Goal: Find specific page/section: Find specific page/section

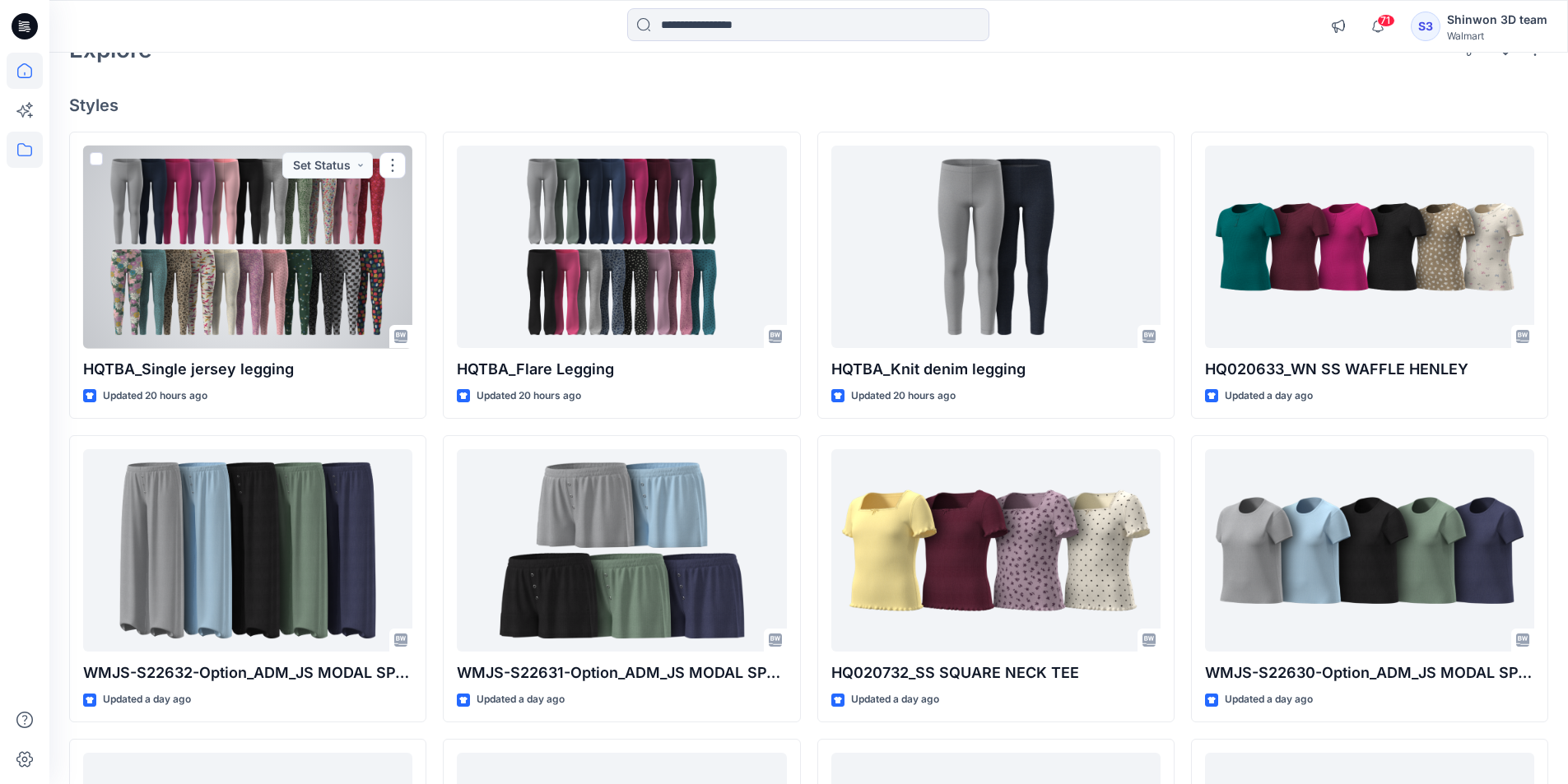
scroll to position [83, 0]
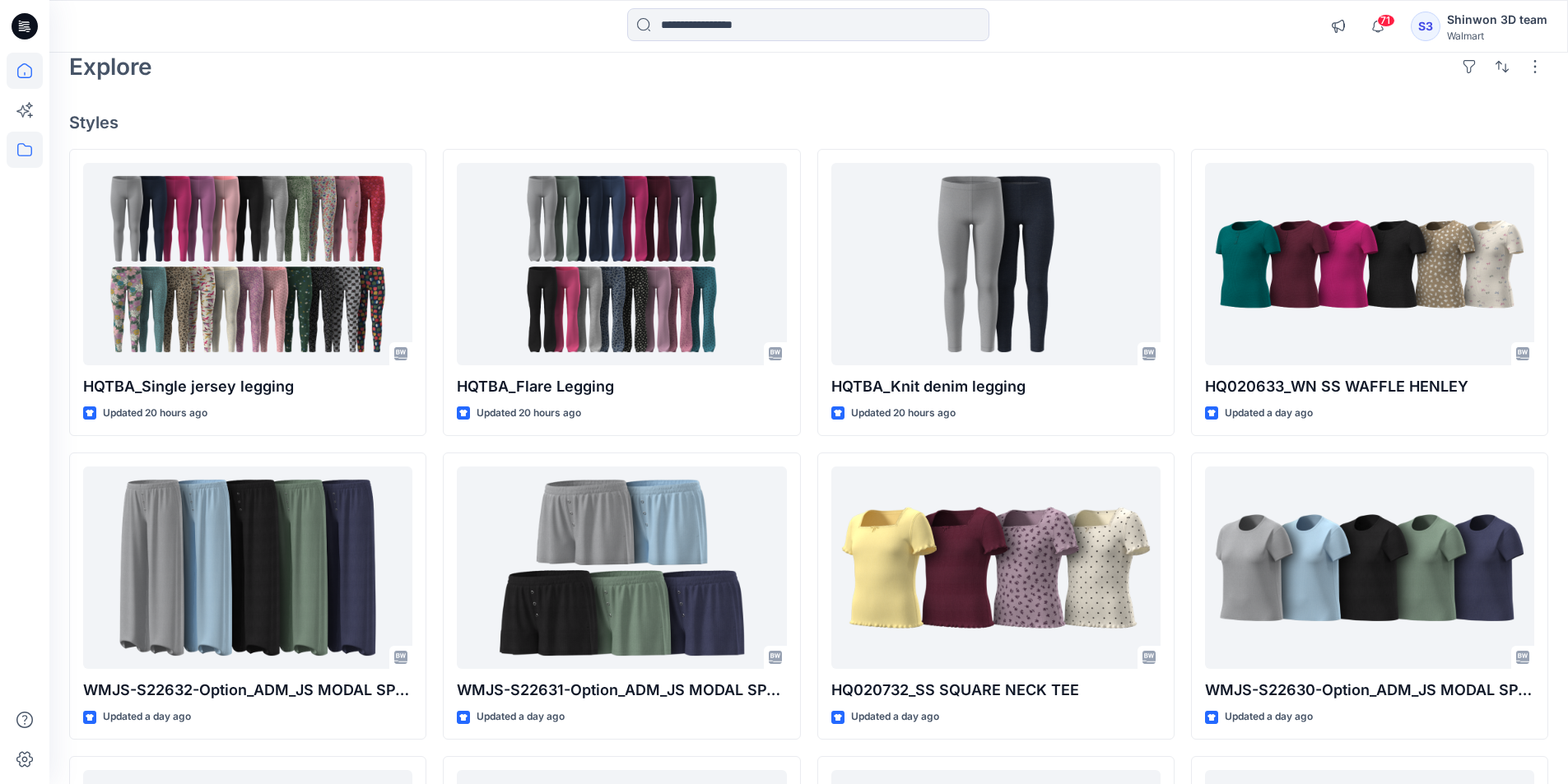
click at [25, 151] on icon at bounding box center [24, 149] width 36 height 36
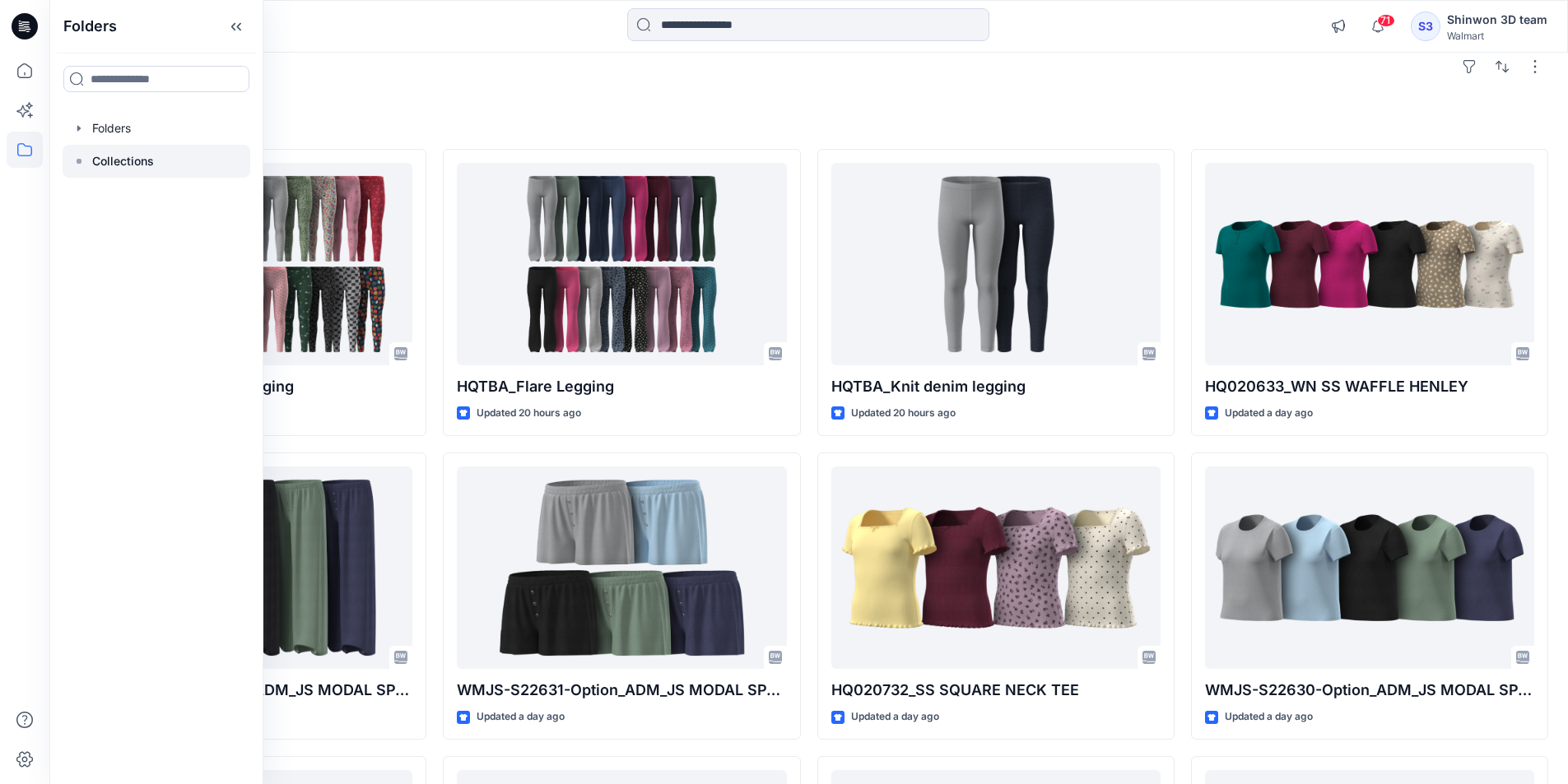
click at [121, 161] on p "Collections" at bounding box center [123, 161] width 61 height 19
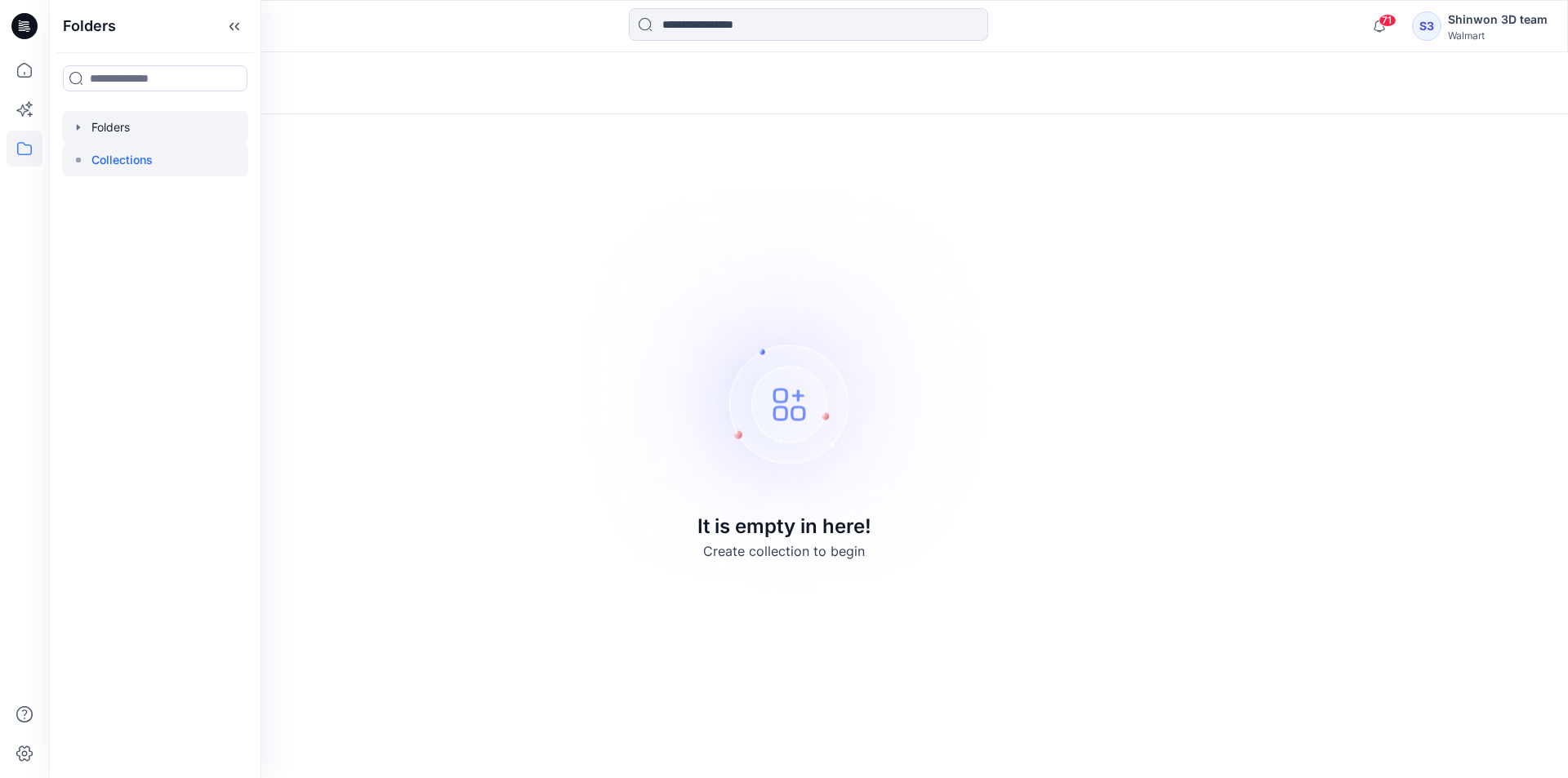
click at [119, 132] on div at bounding box center [155, 126] width 187 height 32
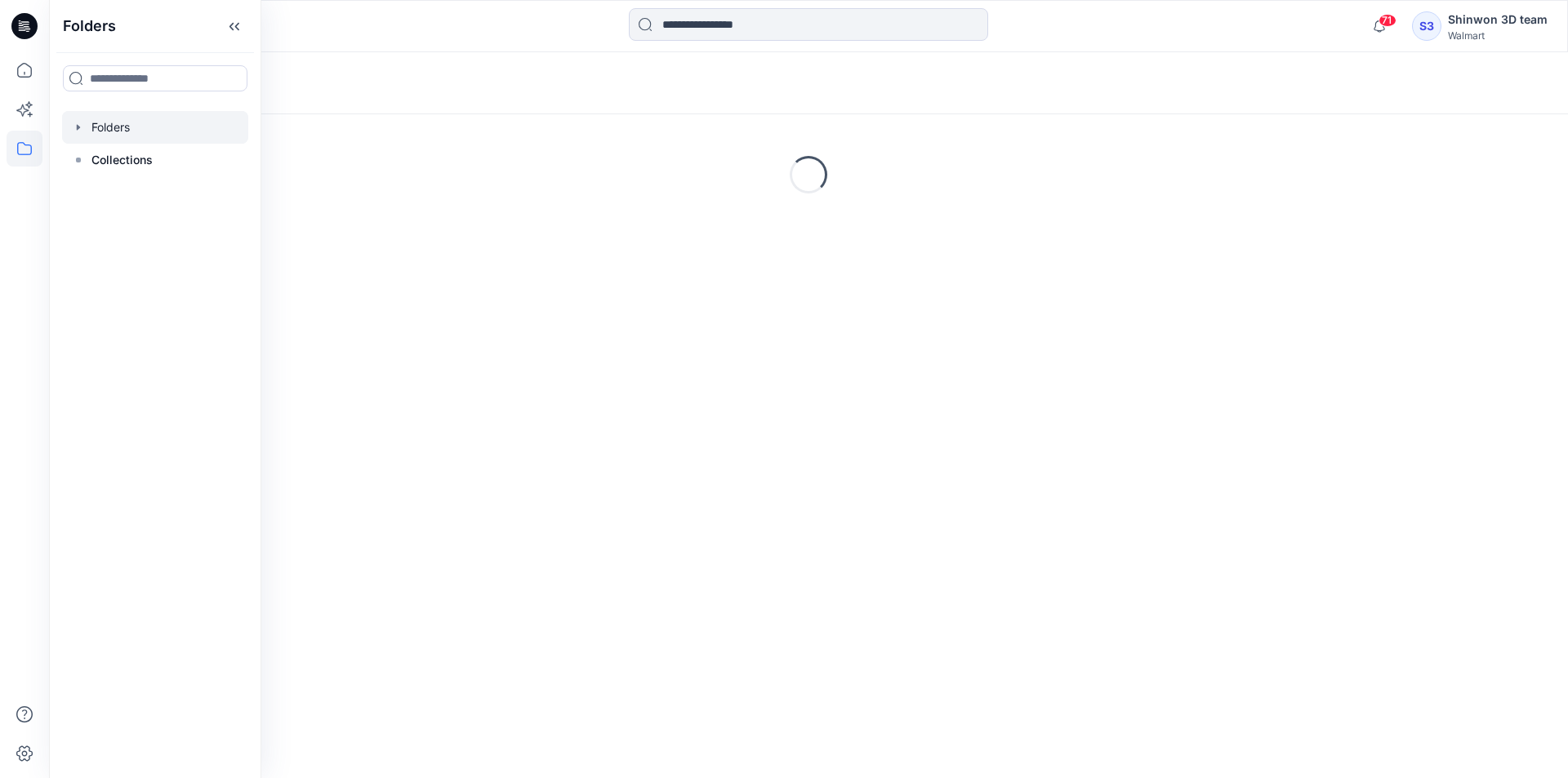
click at [74, 125] on icon "button" at bounding box center [78, 127] width 13 height 13
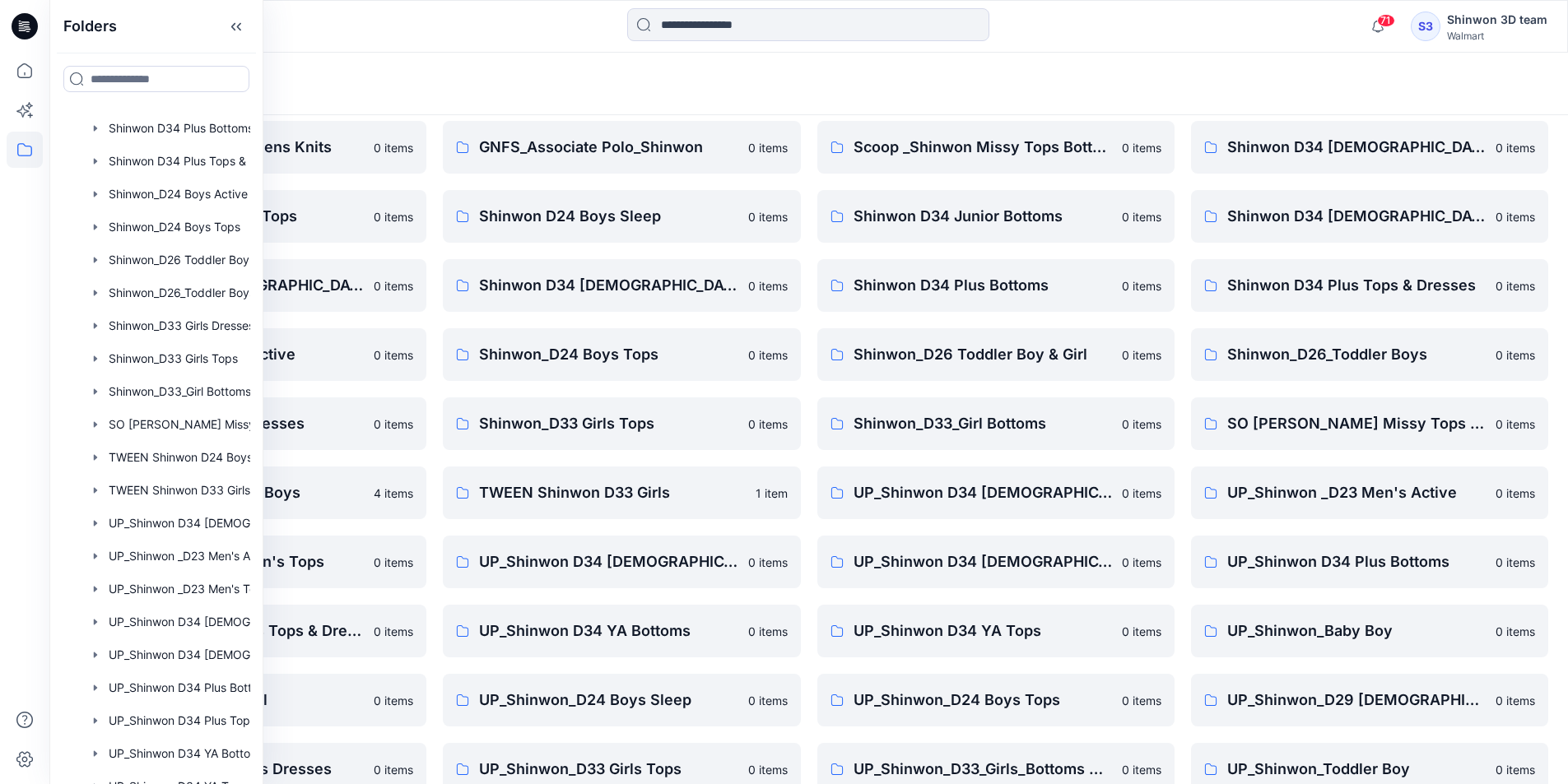
scroll to position [229, 0]
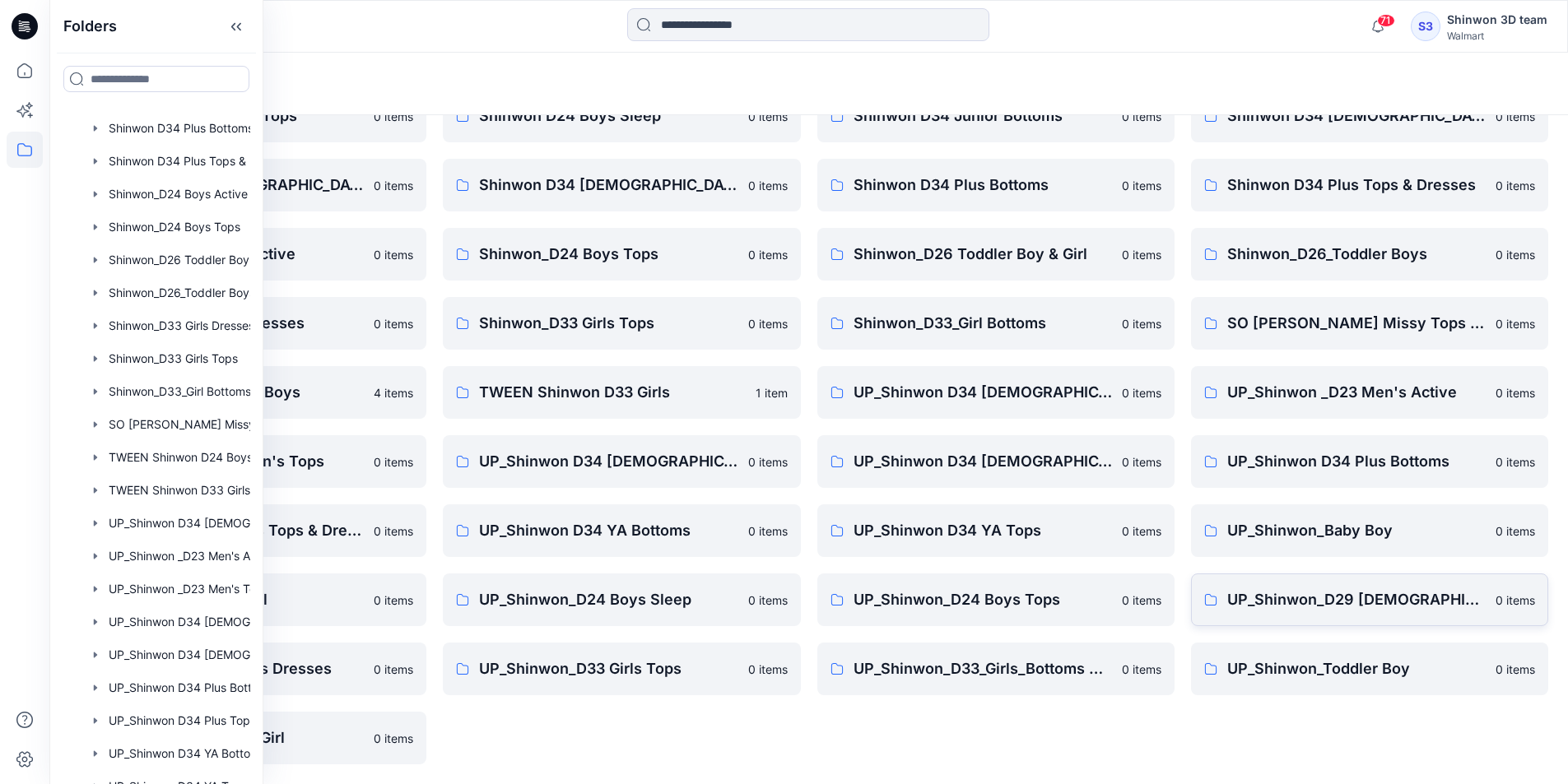
click at [1367, 601] on p "UP_Shinwon_D29 [DEMOGRAPHIC_DATA] Sleep" at bounding box center [1356, 600] width 258 height 23
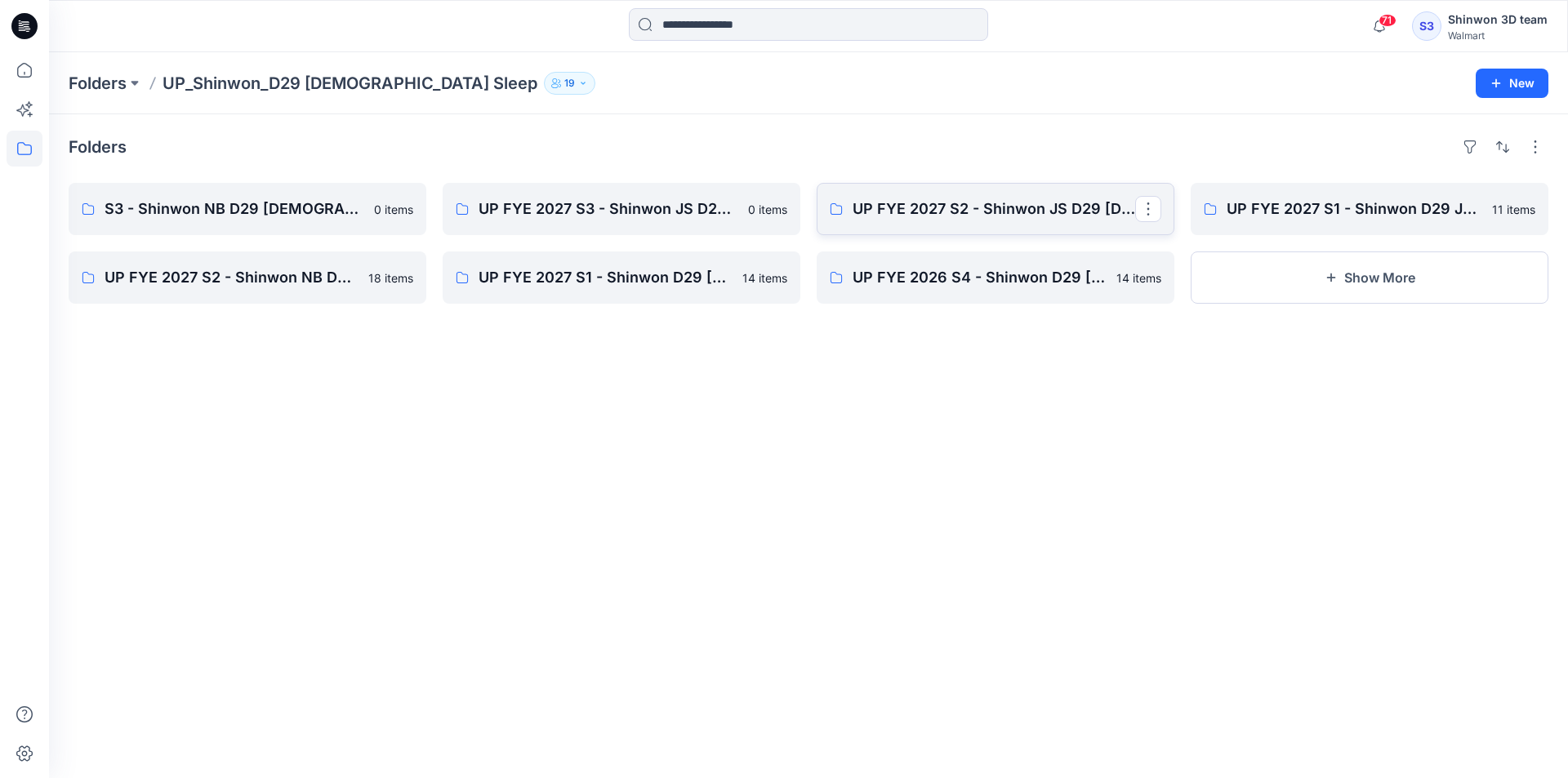
click at [931, 195] on link "UP FYE 2027 S2 - Shinwon JS D29 [DEMOGRAPHIC_DATA] Sleepwear" at bounding box center [995, 209] width 357 height 52
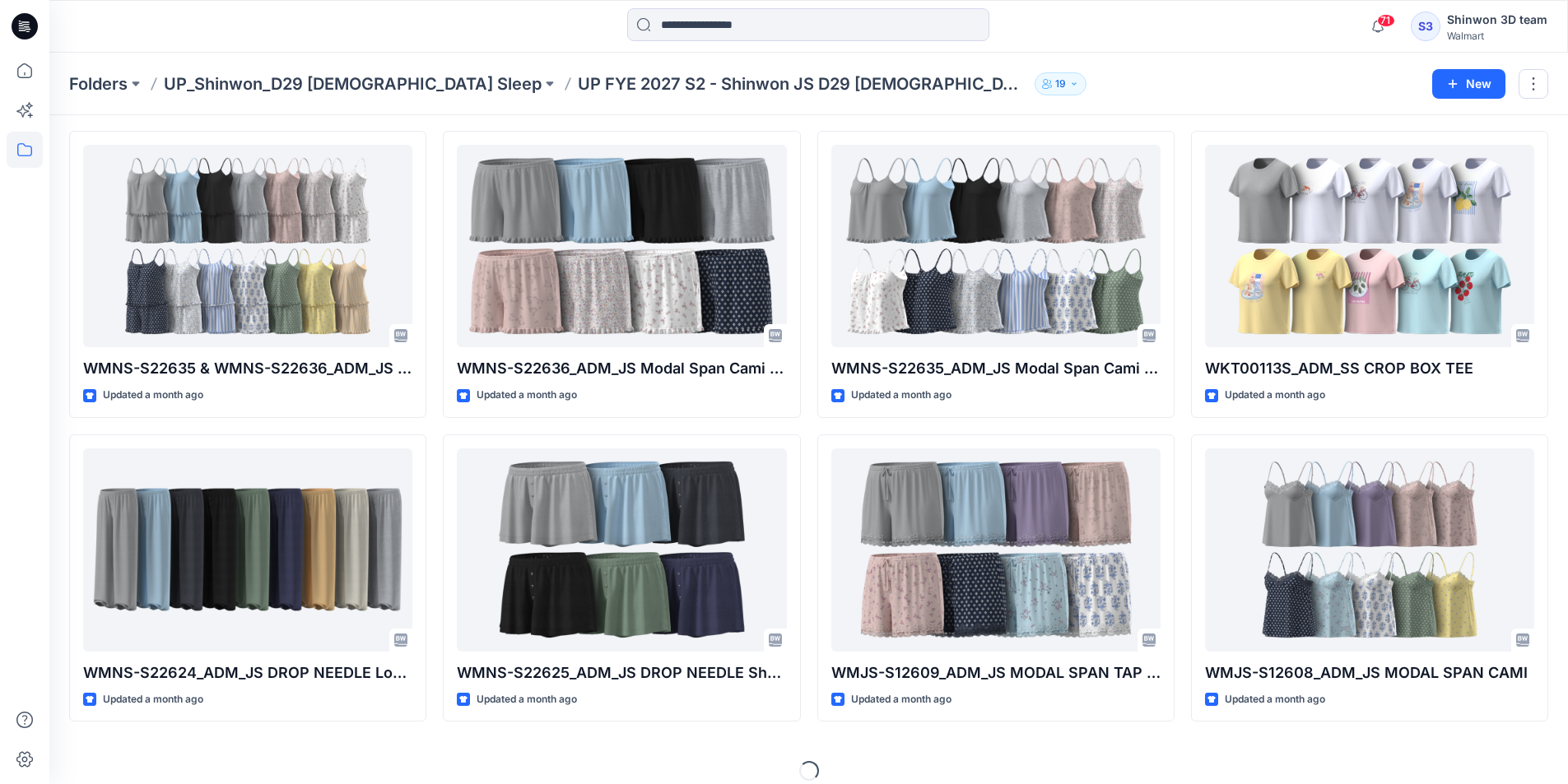
scroll to position [1284, 0]
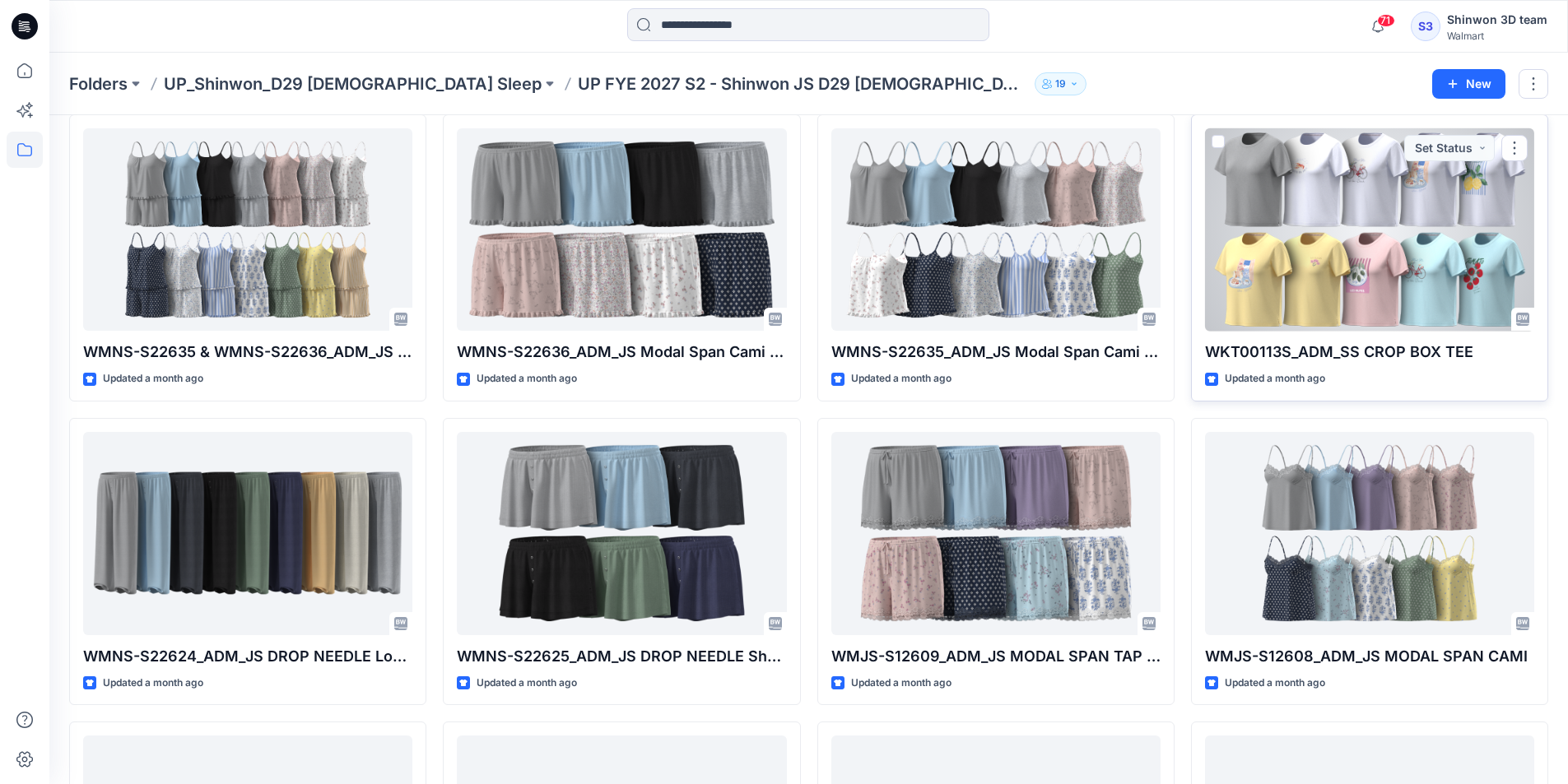
click at [1309, 230] on div at bounding box center [1369, 229] width 329 height 203
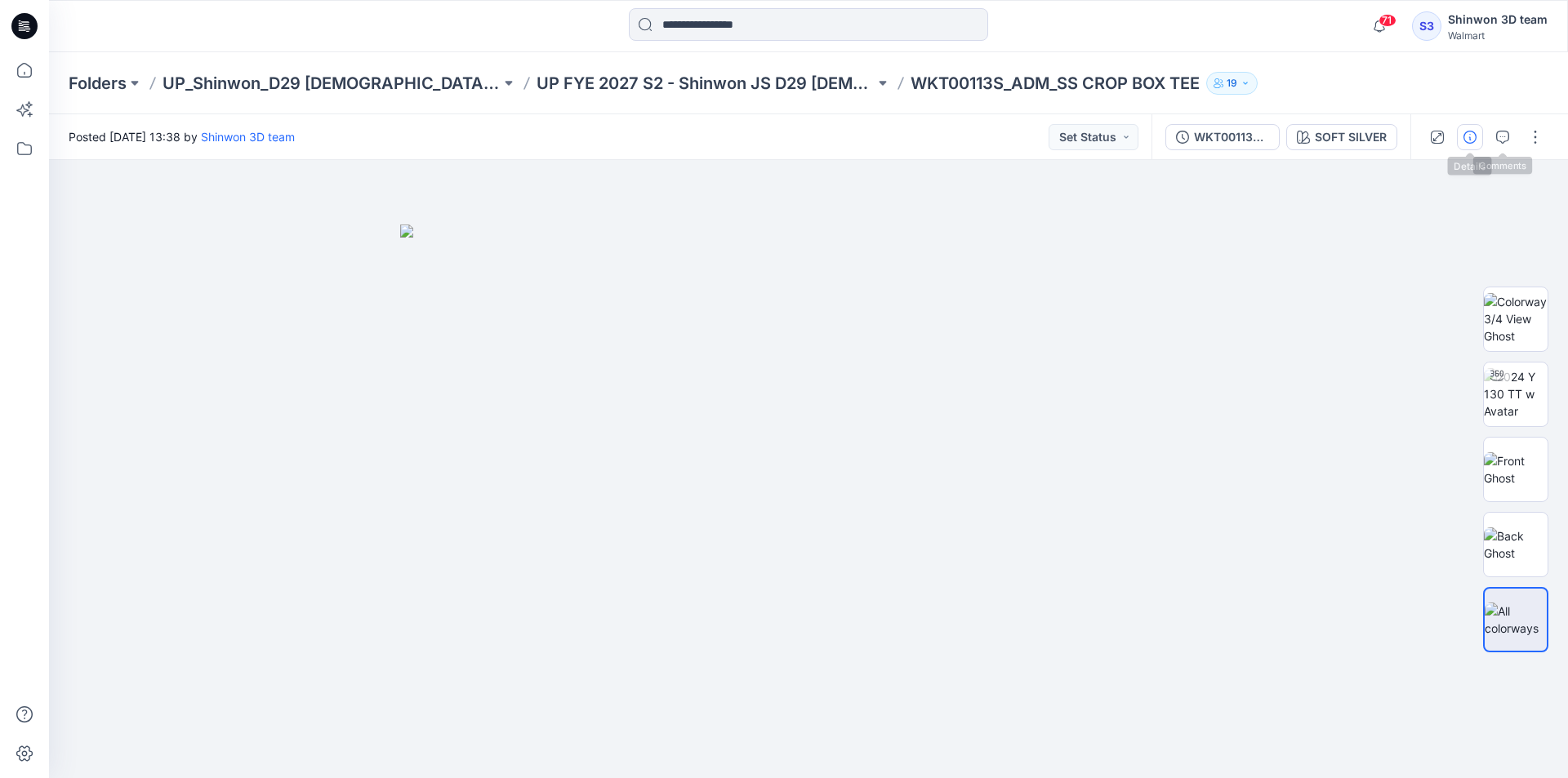
click at [1471, 140] on icon "button" at bounding box center [1470, 137] width 13 height 13
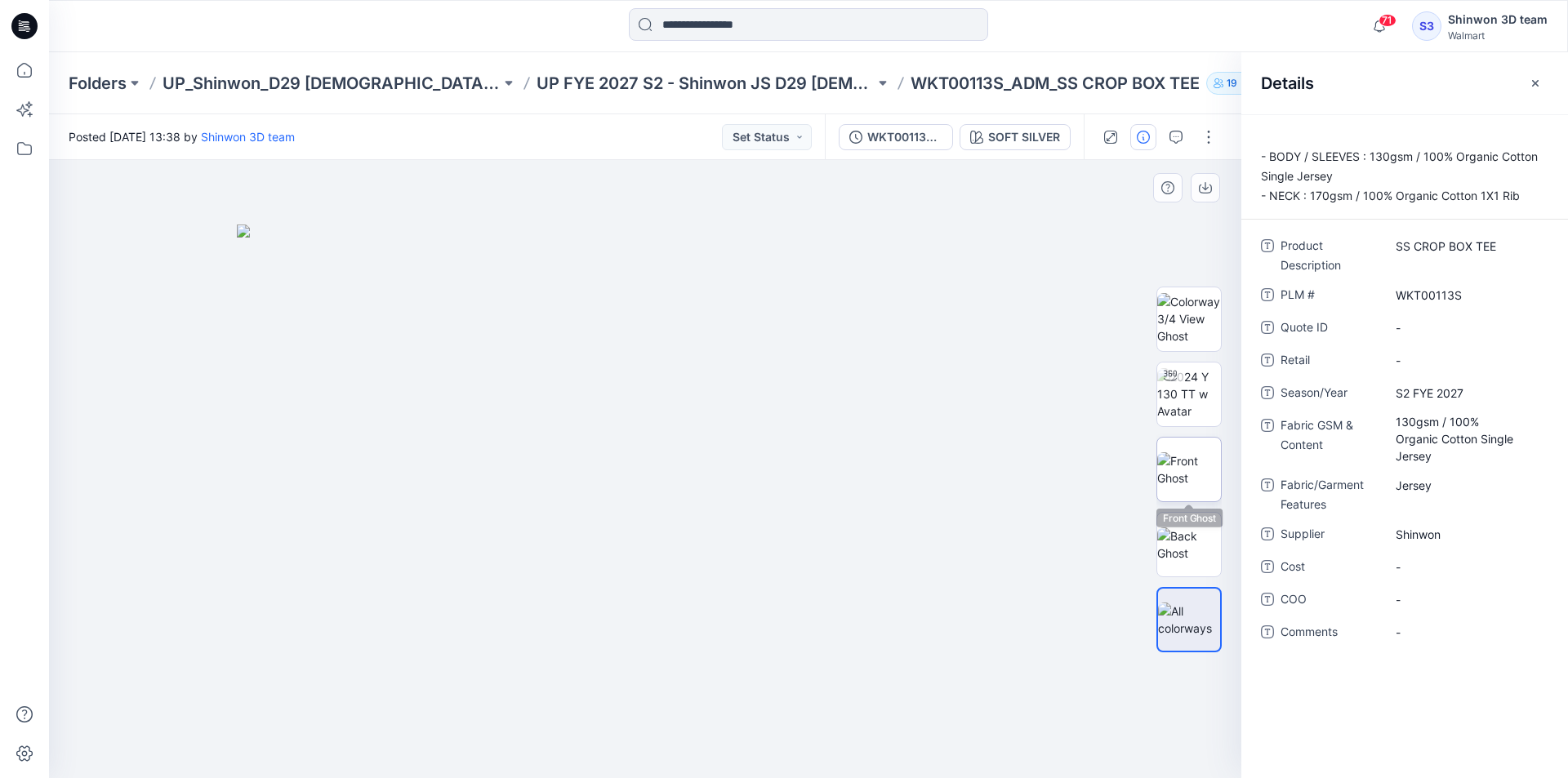
click at [1186, 484] on img at bounding box center [1189, 469] width 64 height 34
click at [1157, 543] on div at bounding box center [1189, 469] width 105 height 408
click at [1191, 545] on img at bounding box center [1189, 544] width 64 height 34
click at [1205, 469] on img at bounding box center [1189, 469] width 64 height 34
click at [1198, 393] on img at bounding box center [1189, 394] width 64 height 51
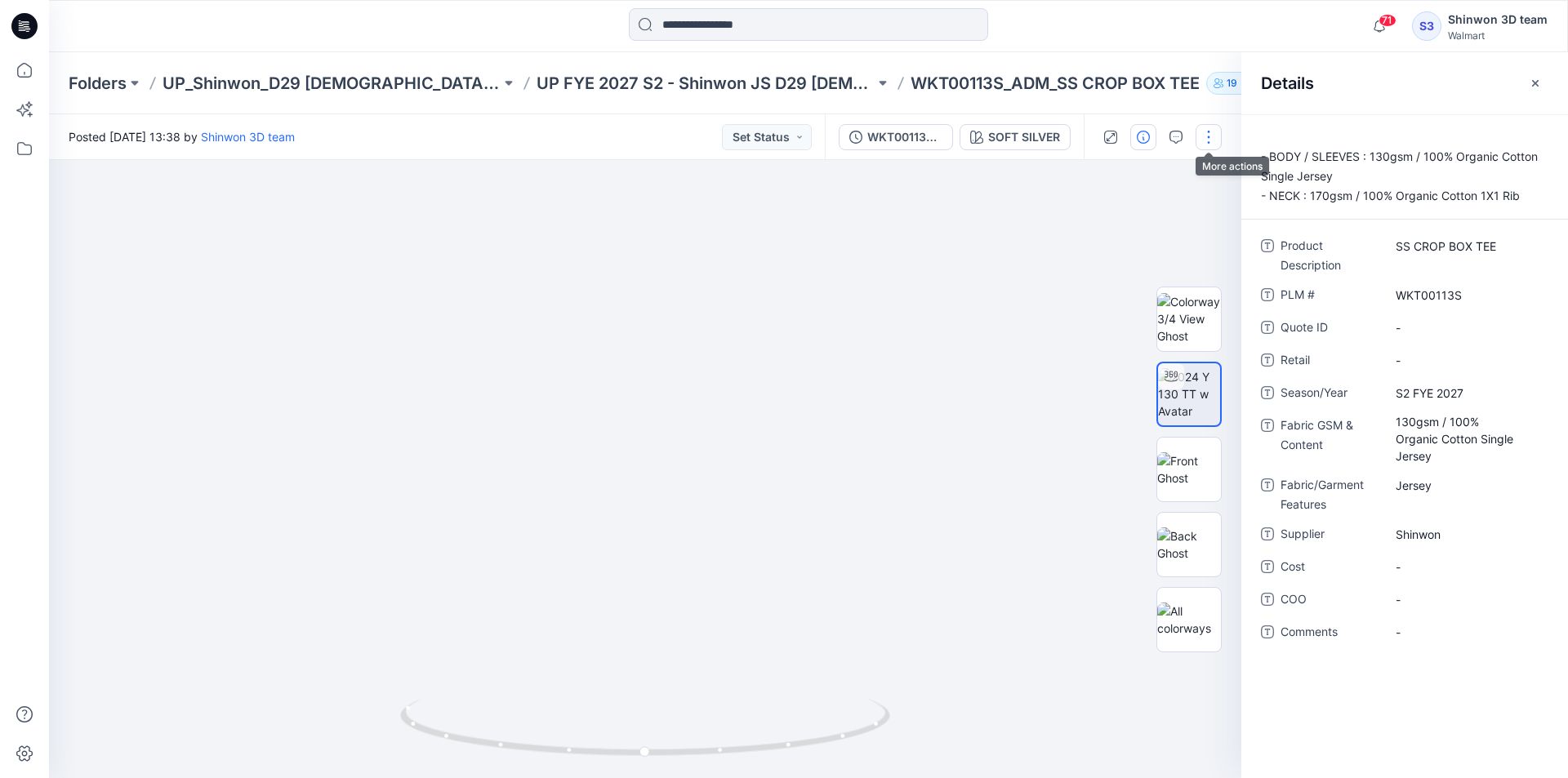
click at [1205, 131] on button "button" at bounding box center [1209, 137] width 26 height 26
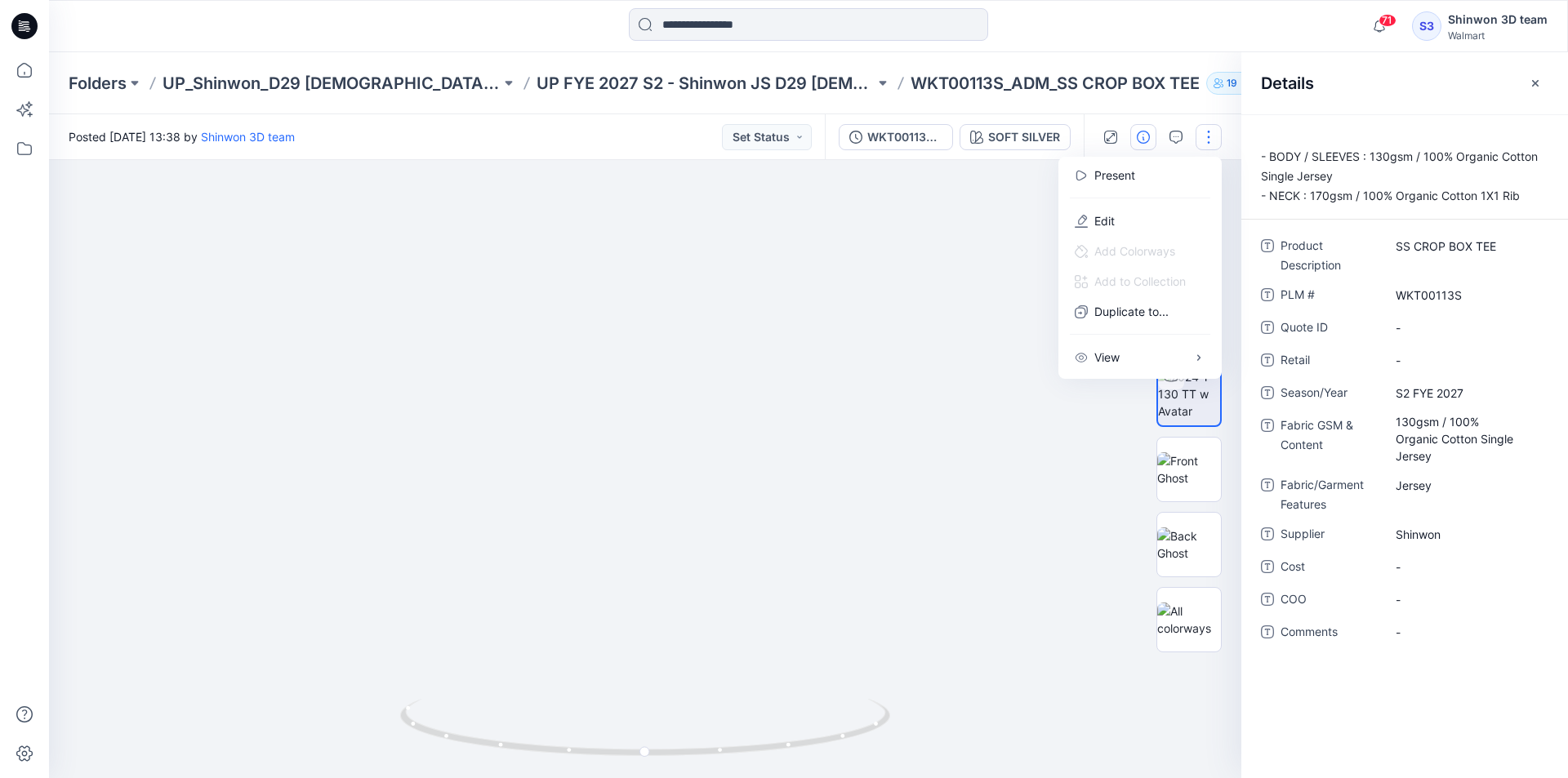
click at [1044, 154] on div "WKT00113S_ADM_SS CROP BOX TEE SOFT SILVER" at bounding box center [954, 137] width 259 height 45
drag, startPoint x: 1038, startPoint y: 136, endPoint x: 1070, endPoint y: 145, distance: 33.2
click at [1038, 136] on div "SOFT SILVER" at bounding box center [1024, 137] width 71 height 18
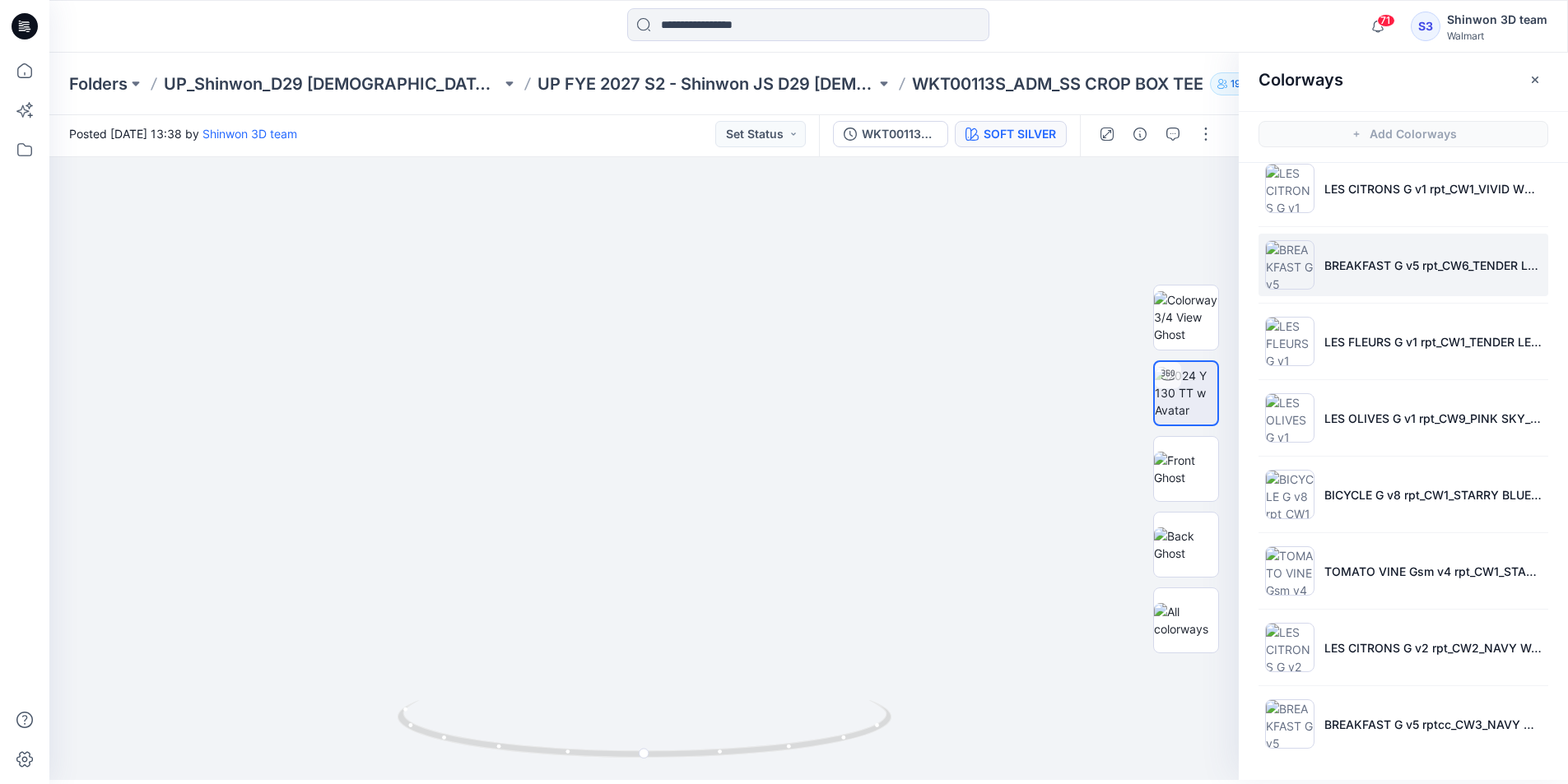
scroll to position [5, 0]
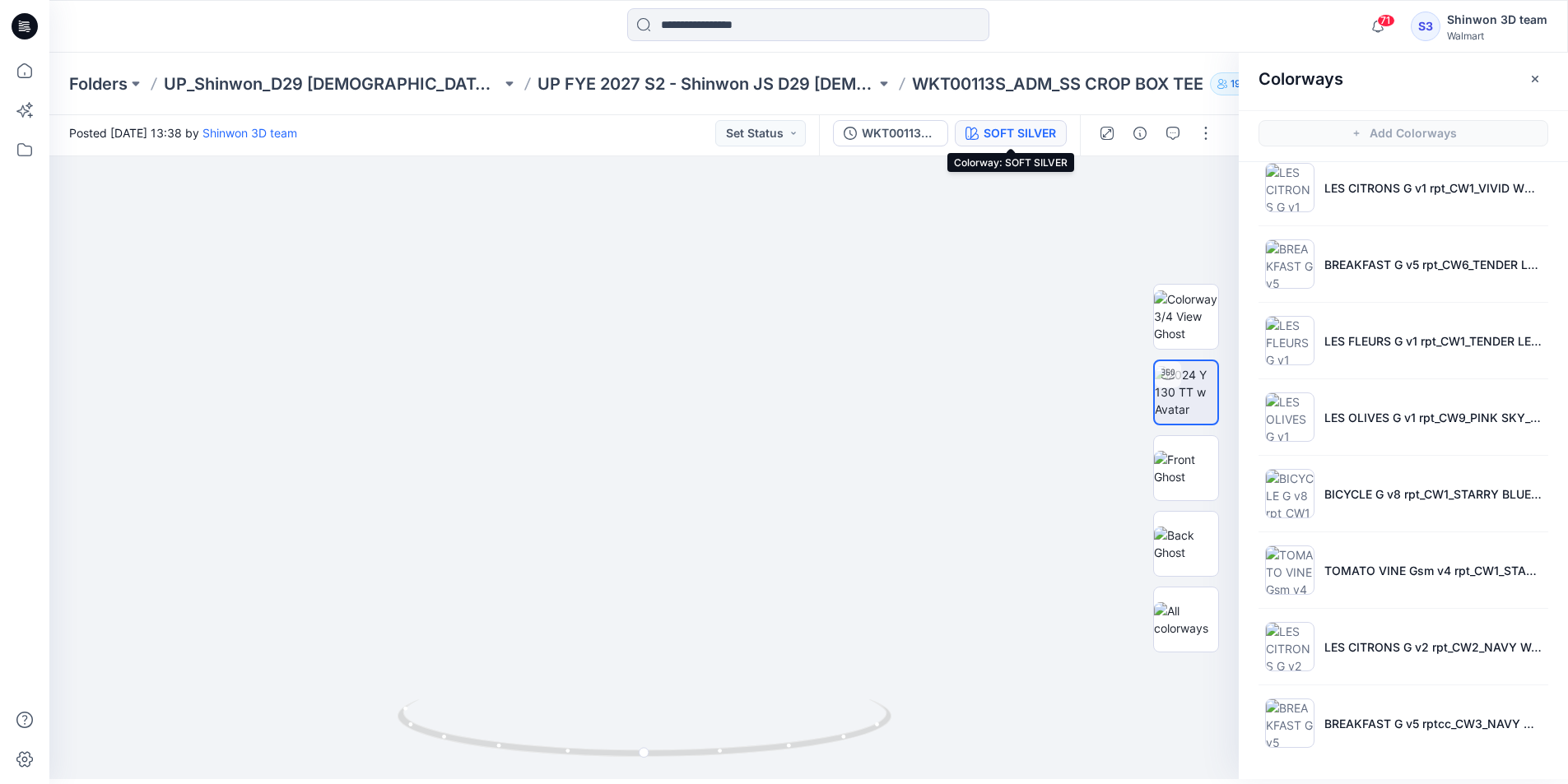
click at [1041, 141] on div "SOFT SILVER" at bounding box center [1020, 133] width 72 height 18
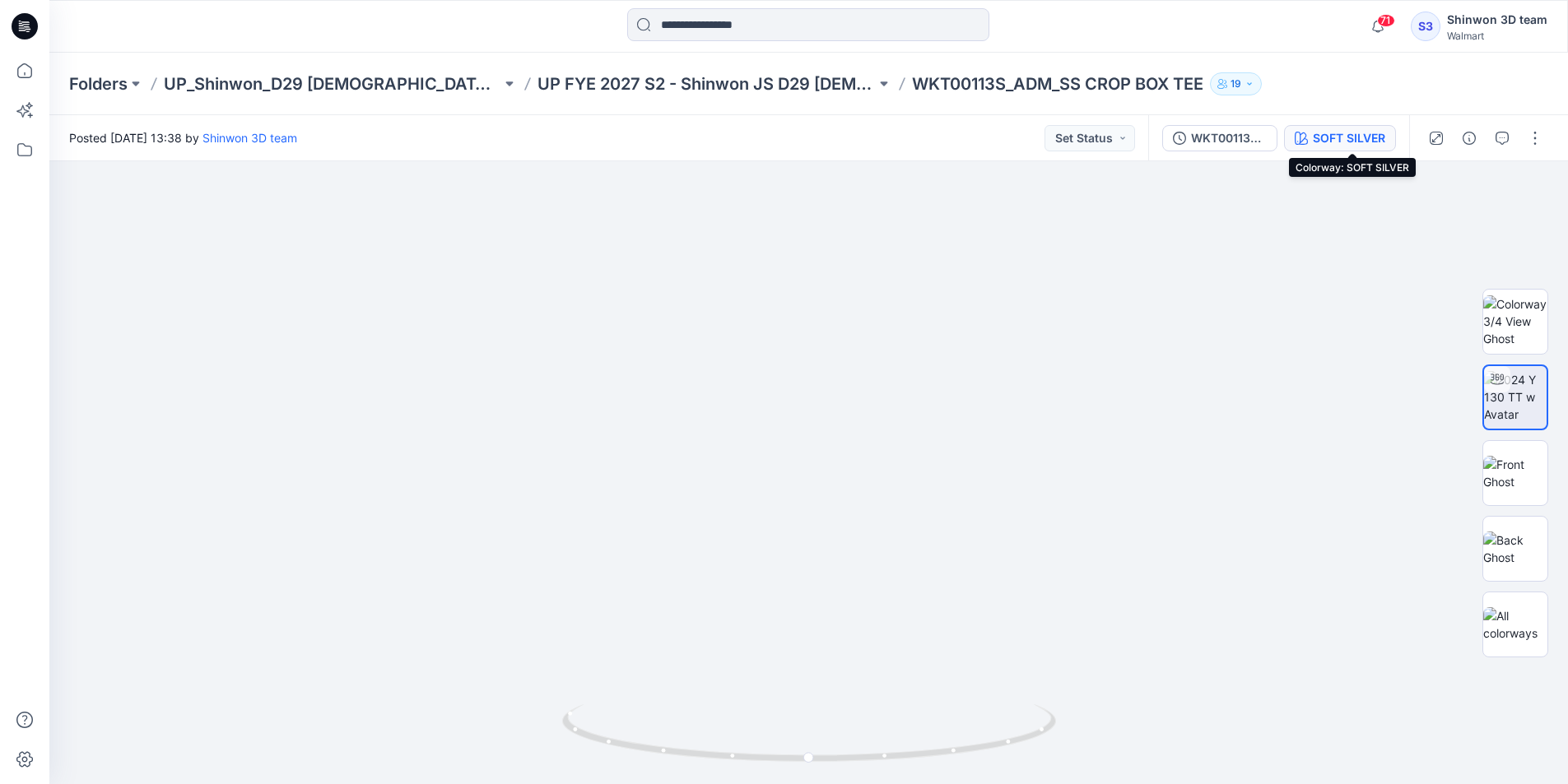
scroll to position [0, 0]
click at [1348, 137] on div "SOFT SILVER" at bounding box center [1361, 138] width 72 height 18
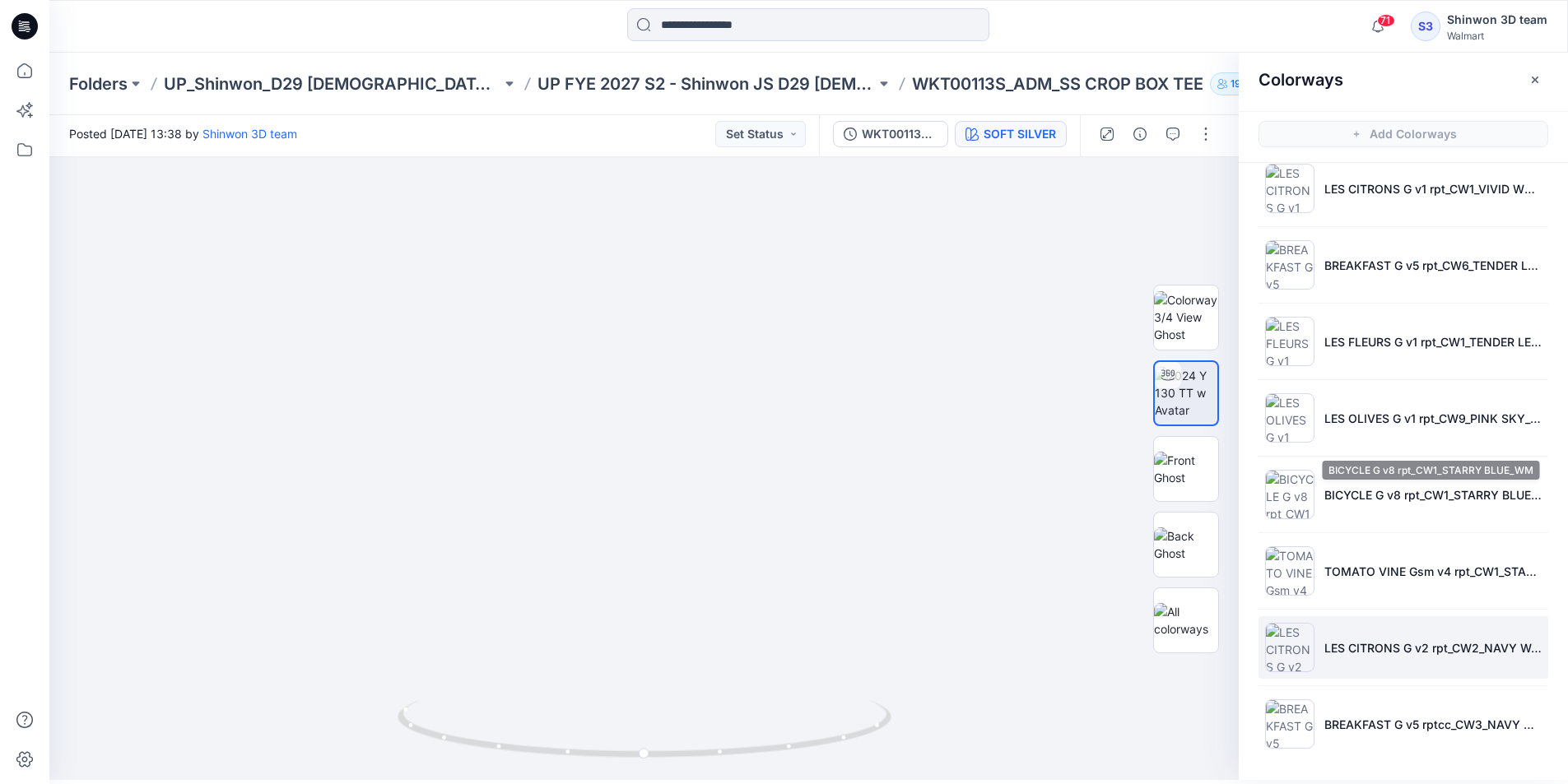
scroll to position [5, 0]
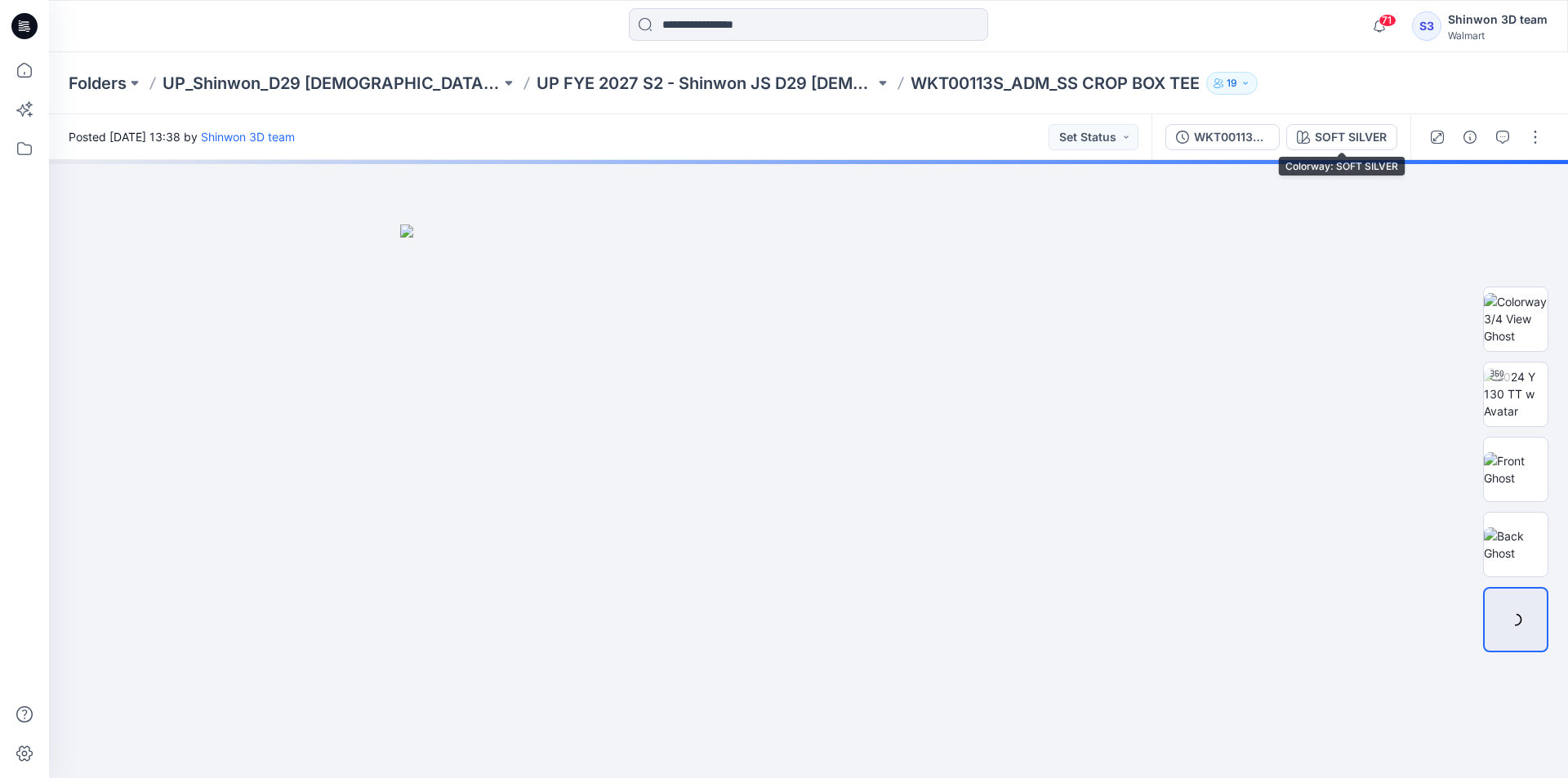
click at [1327, 132] on div "SOFT SILVER" at bounding box center [1350, 137] width 71 height 18
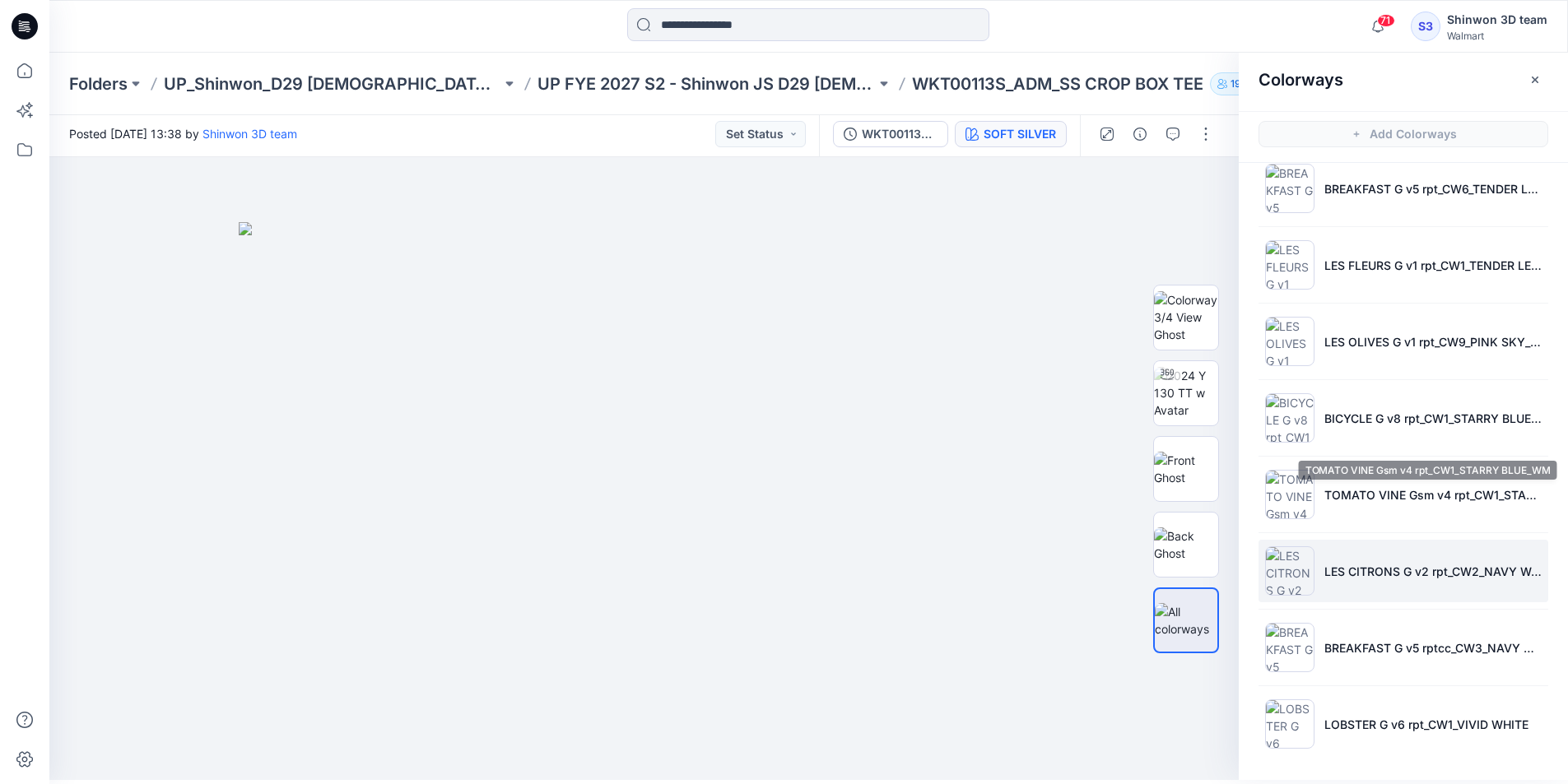
scroll to position [5, 0]
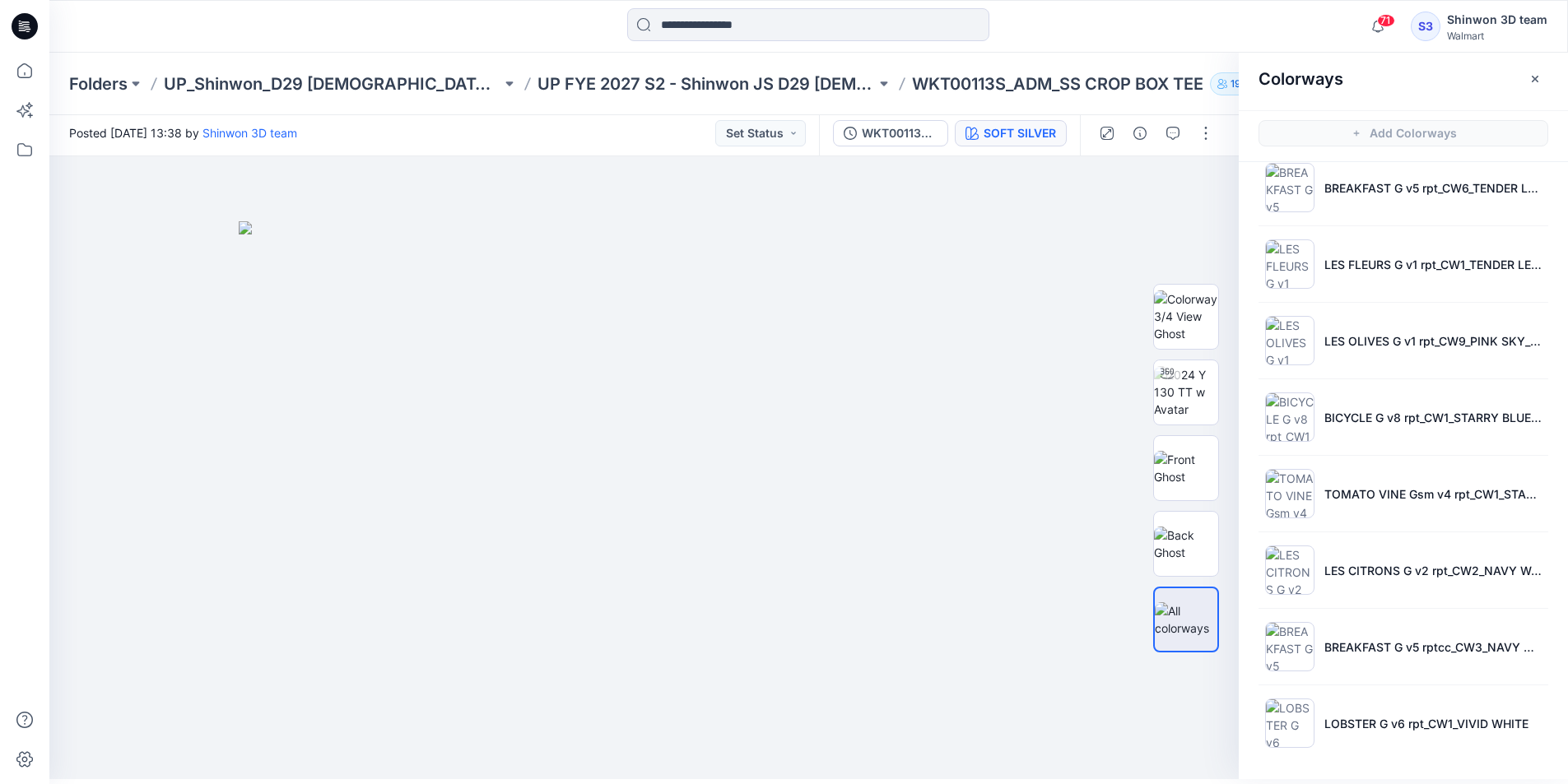
drag, startPoint x: 1359, startPoint y: 714, endPoint x: 1372, endPoint y: 687, distance: 30.0
click at [1358, 713] on li "LOBSTER G v6 rpt_CW1_VIVID WHITE" at bounding box center [1404, 723] width 290 height 62
